Goal: Task Accomplishment & Management: Use online tool/utility

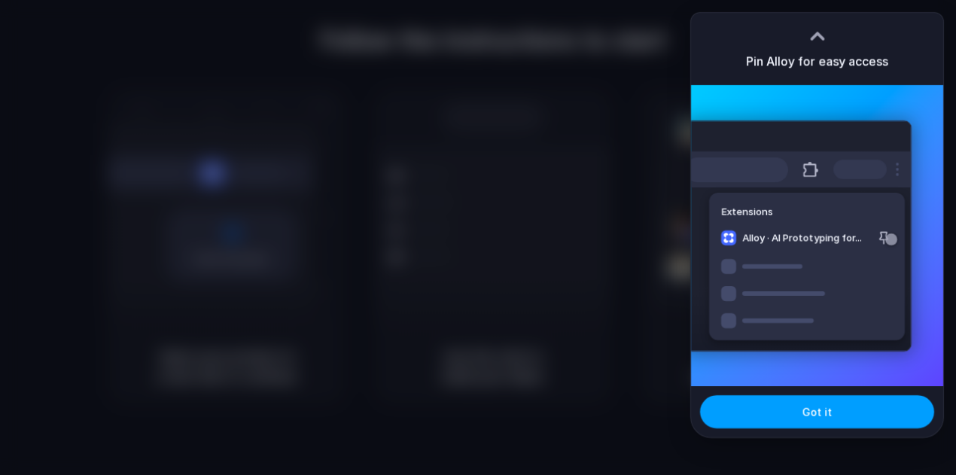
click at [869, 413] on button "Got it" at bounding box center [817, 411] width 234 height 33
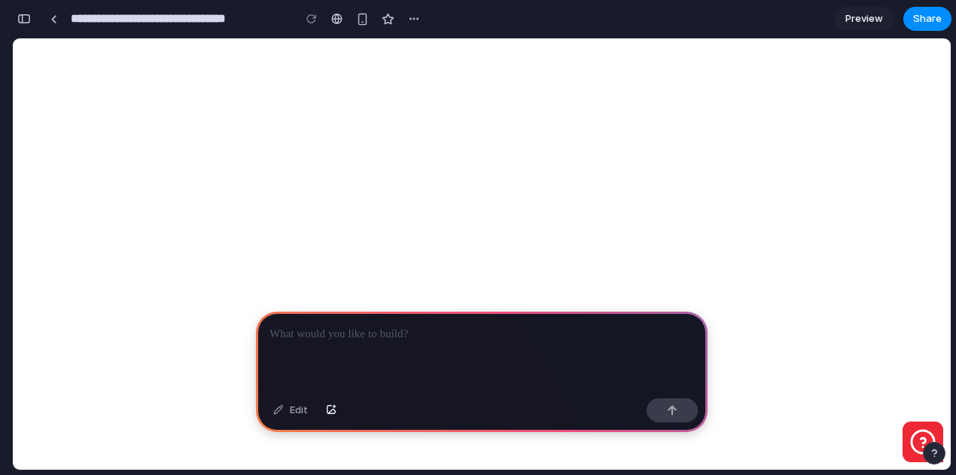
click at [463, 336] on p at bounding box center [481, 334] width 424 height 18
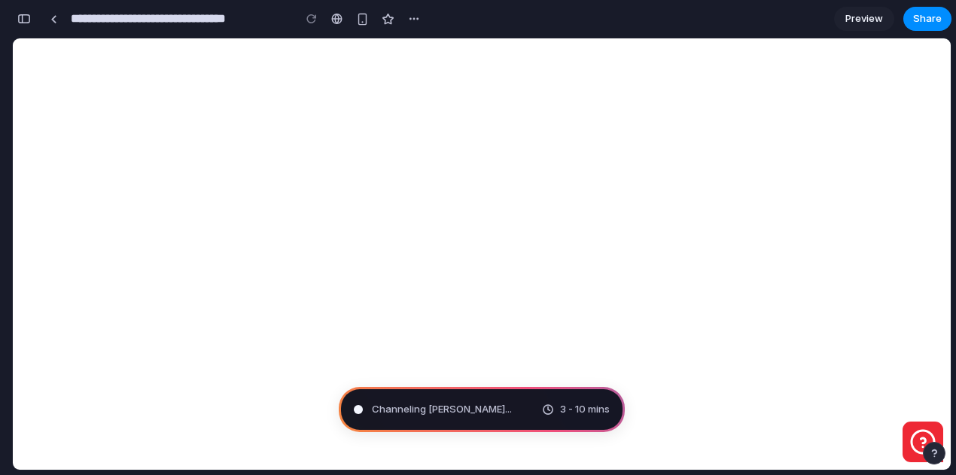
type input "**********"
click at [332, 13] on div "button" at bounding box center [330, 19] width 13 height 13
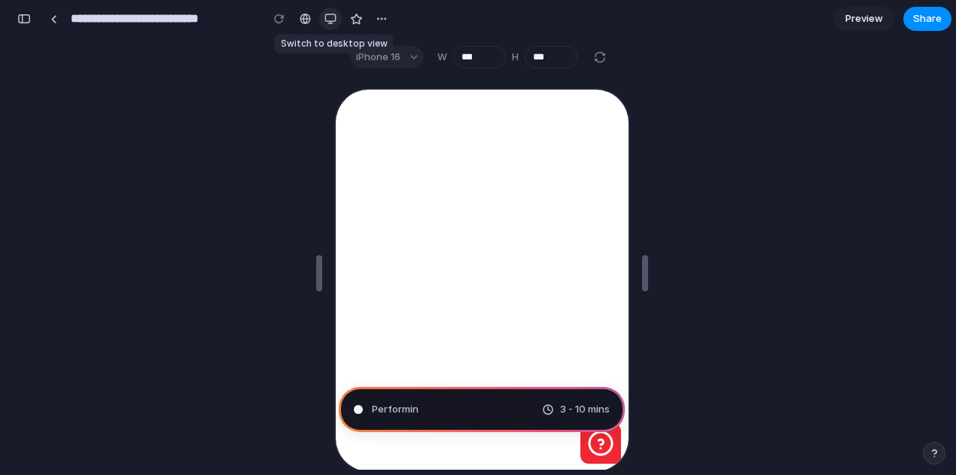
click at [332, 12] on button "button" at bounding box center [330, 19] width 23 height 23
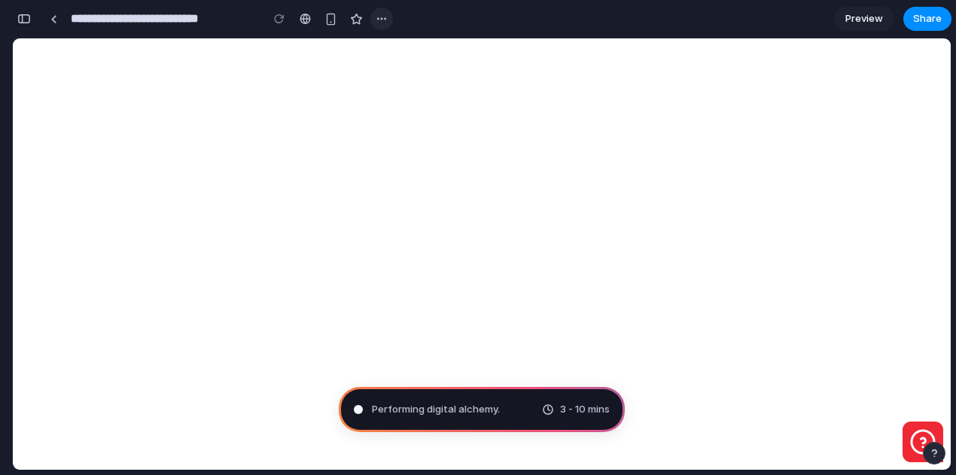
scroll to position [614, 0]
click at [378, 22] on div "button" at bounding box center [381, 19] width 12 height 12
click at [867, 14] on span "Preview" at bounding box center [864, 18] width 38 height 15
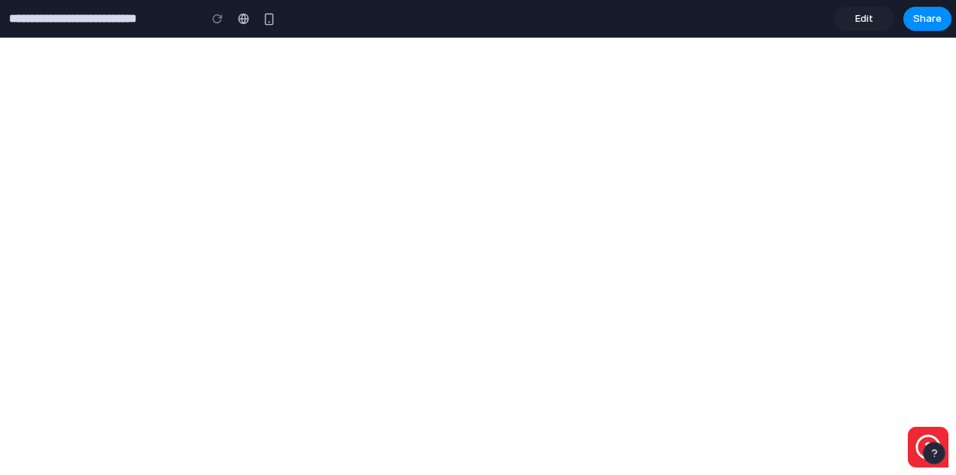
click at [868, 23] on span "Edit" at bounding box center [864, 18] width 18 height 15
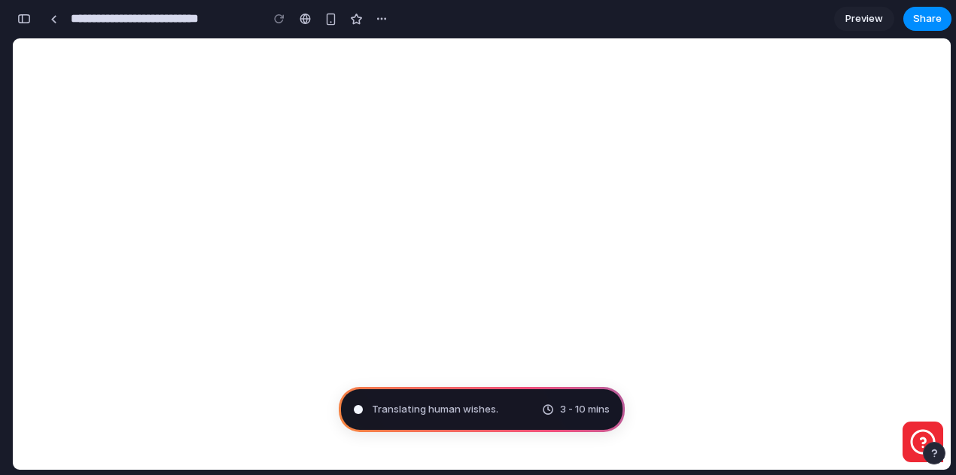
click at [436, 412] on span "Translating human wishes ." at bounding box center [435, 409] width 126 height 15
click at [442, 412] on span "Translating human wishes" at bounding box center [434, 409] width 124 height 15
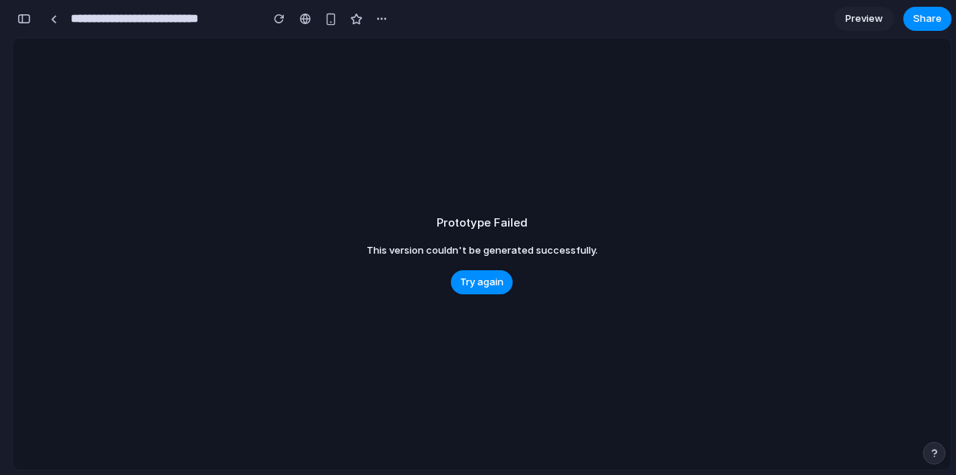
scroll to position [108, 0]
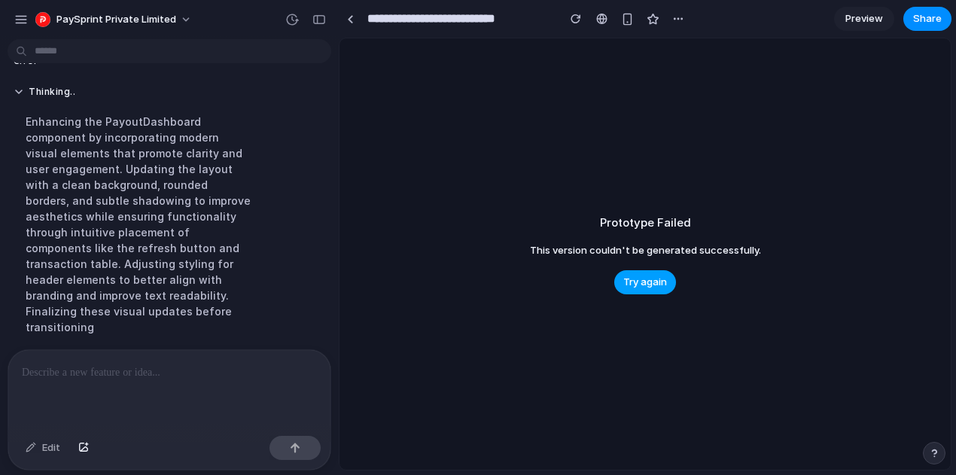
click at [640, 282] on span "Try again" at bounding box center [645, 282] width 44 height 15
